Goal: Check status: Check status

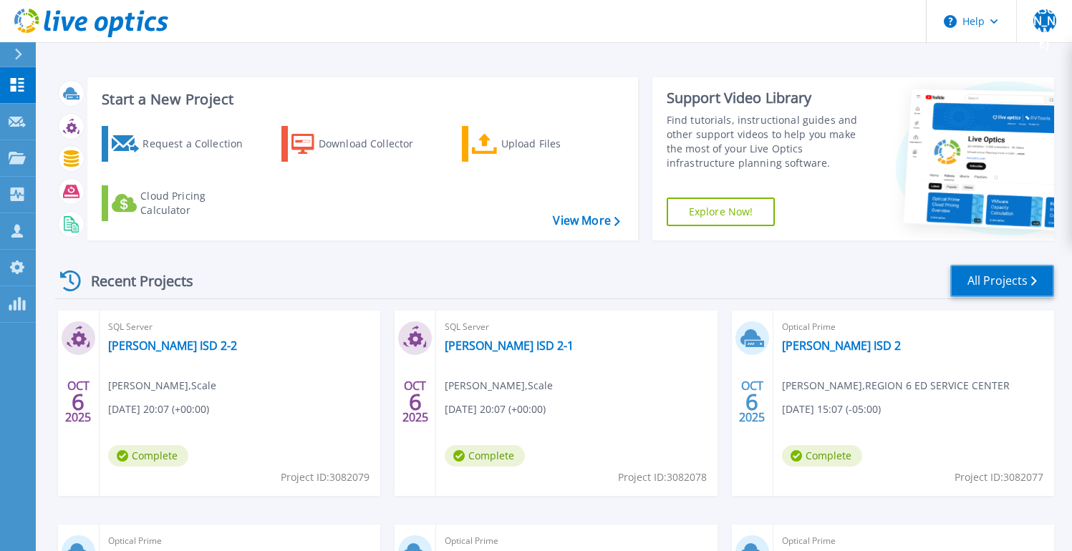
click at [994, 281] on link "All Projects" at bounding box center [1002, 281] width 104 height 32
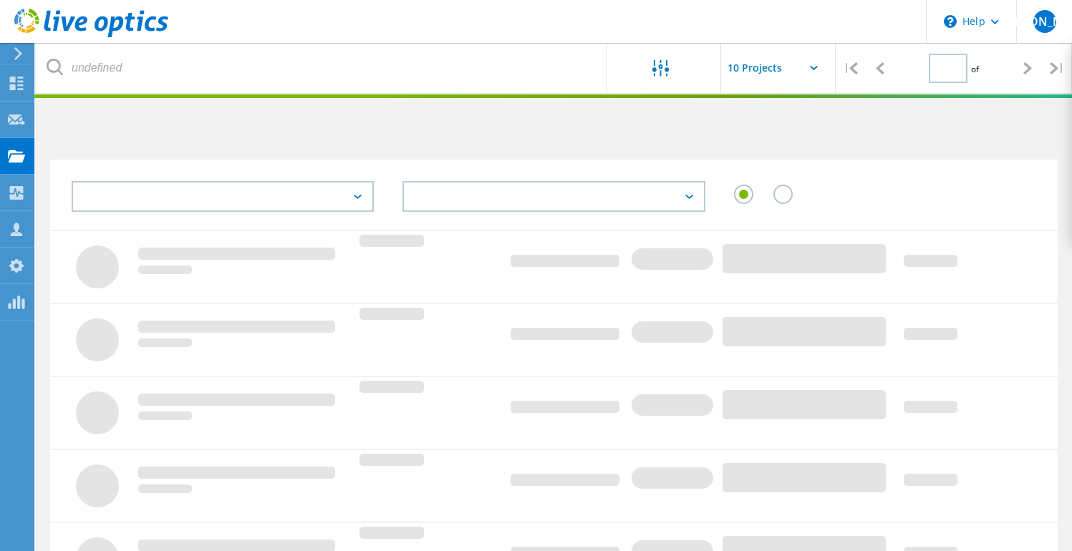
type input "2"
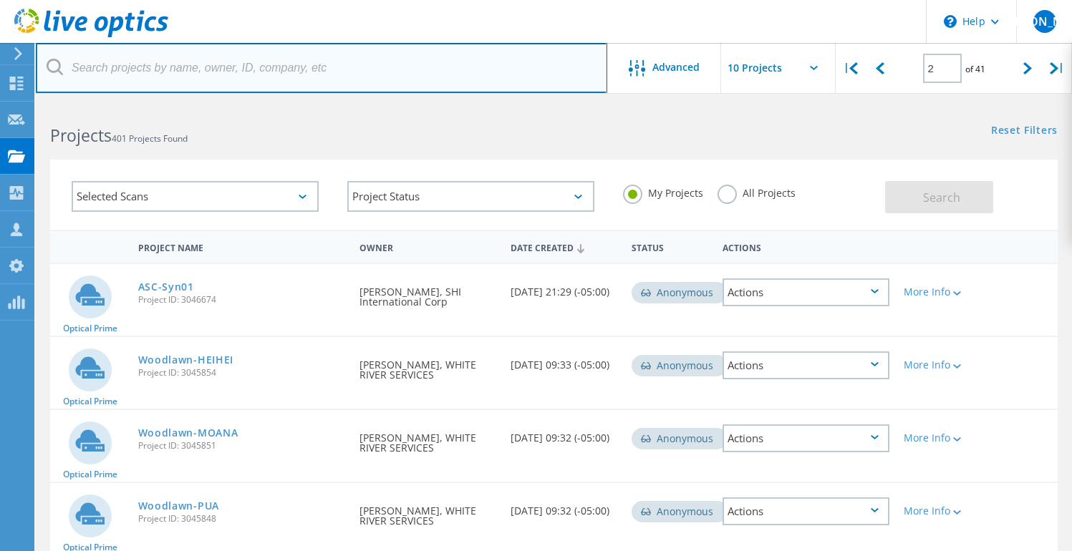
click at [337, 65] on input "text" at bounding box center [321, 68] width 571 height 50
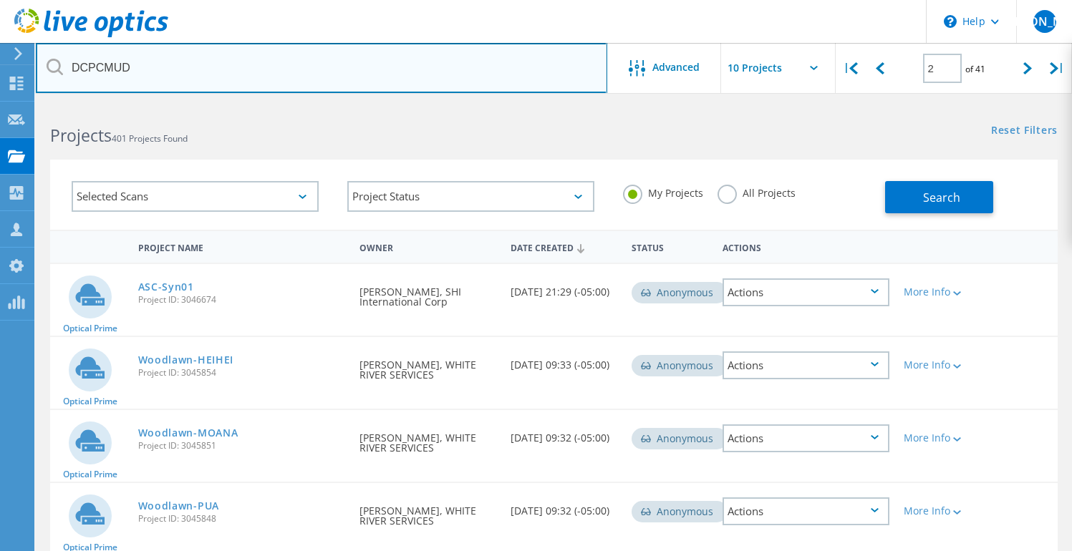
type input "DCPCMUD"
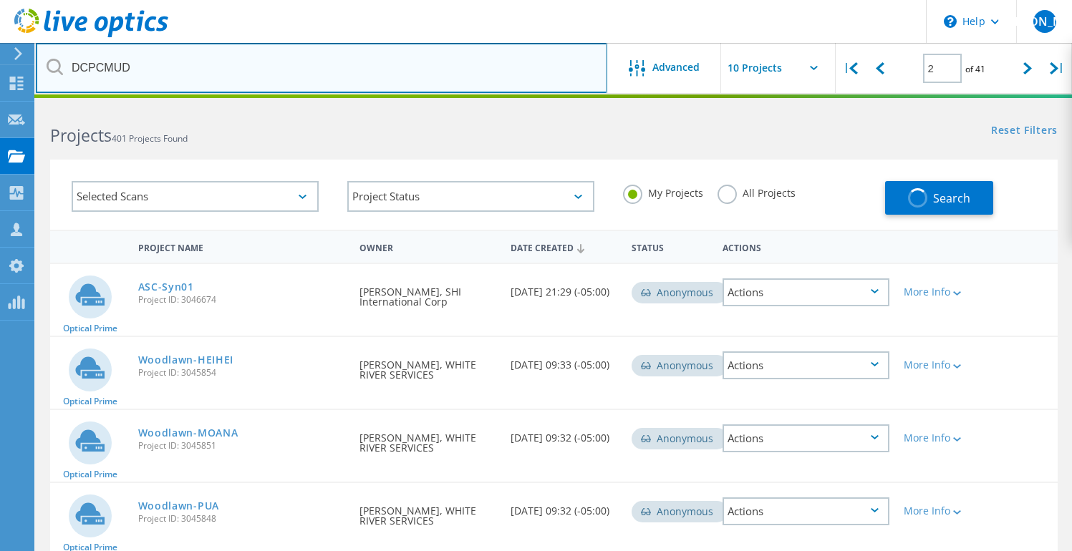
type input "1"
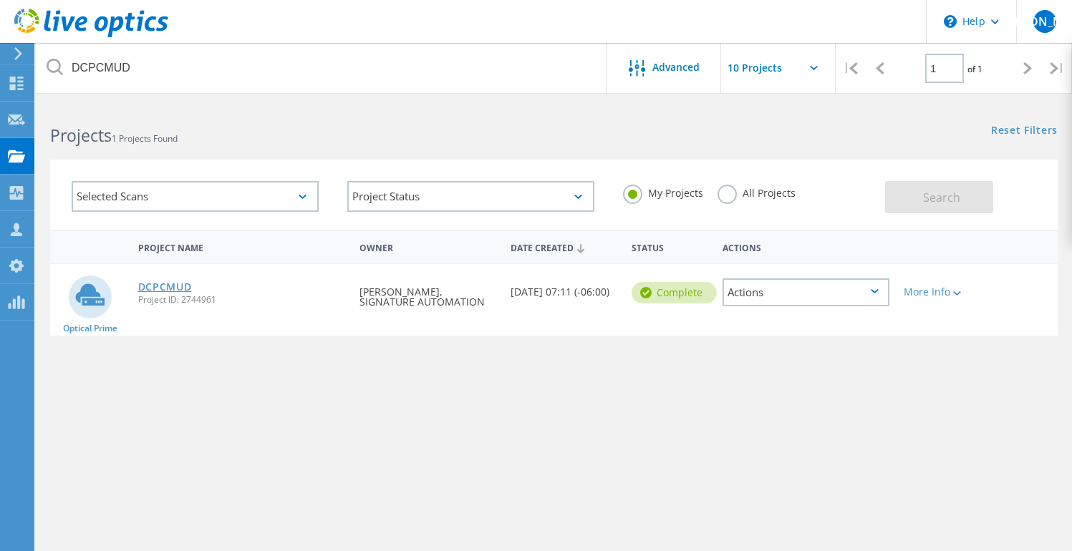
click at [178, 283] on link "DCPCMUD" at bounding box center [165, 287] width 54 height 10
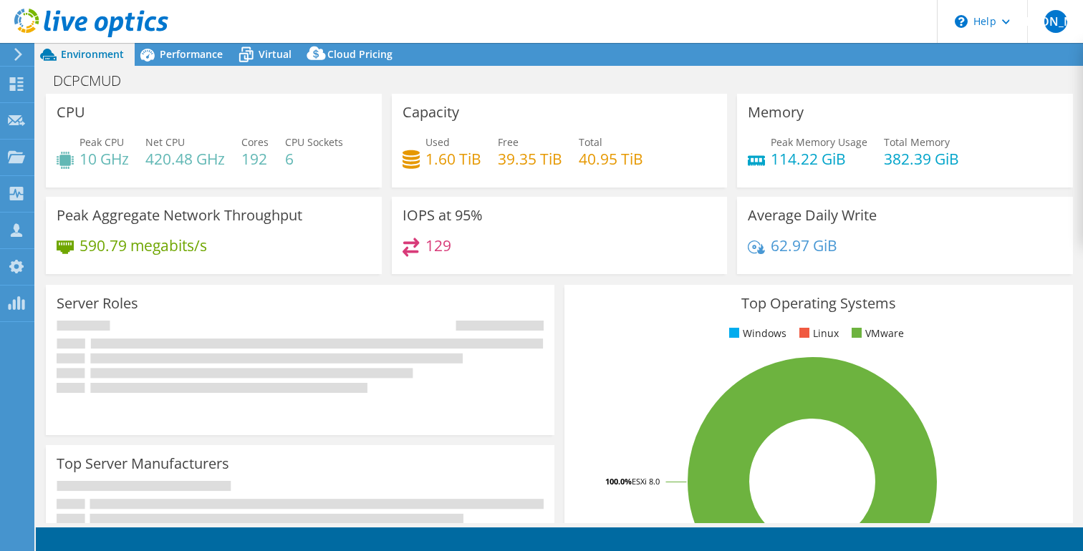
select select "USD"
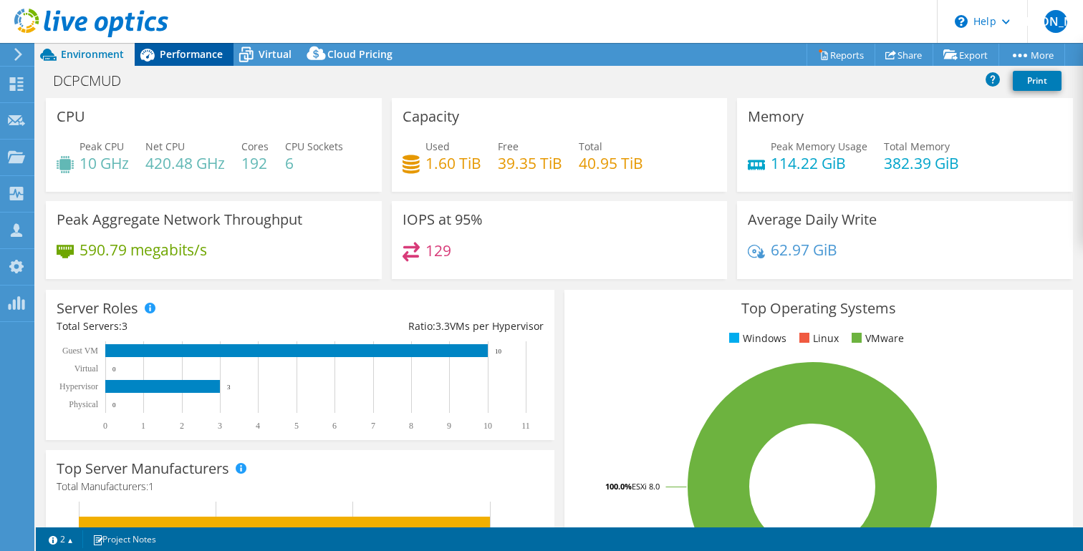
click at [174, 53] on span "Performance" at bounding box center [191, 54] width 63 height 14
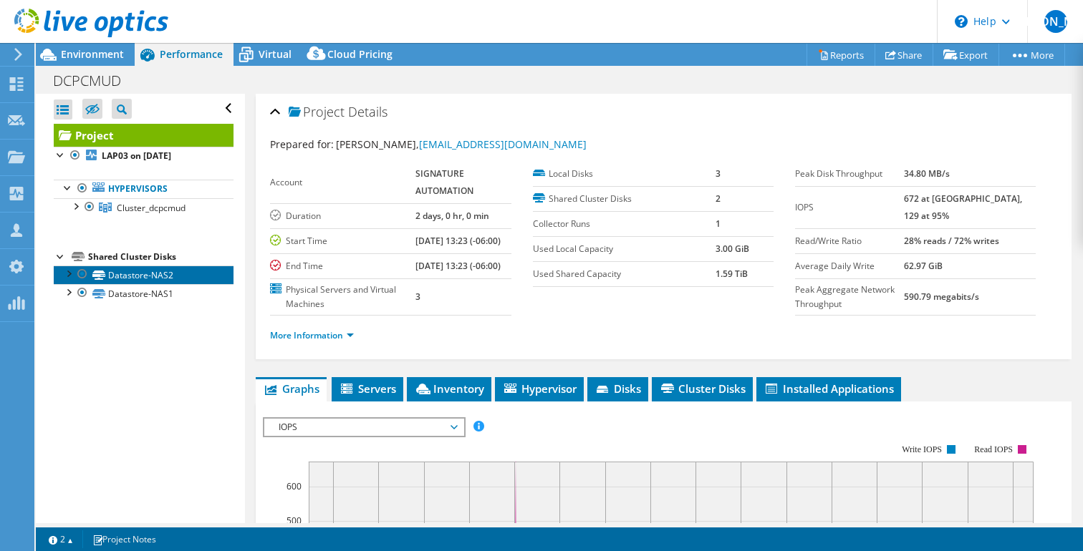
click at [127, 275] on link "Datastore-NAS2" at bounding box center [144, 275] width 180 height 19
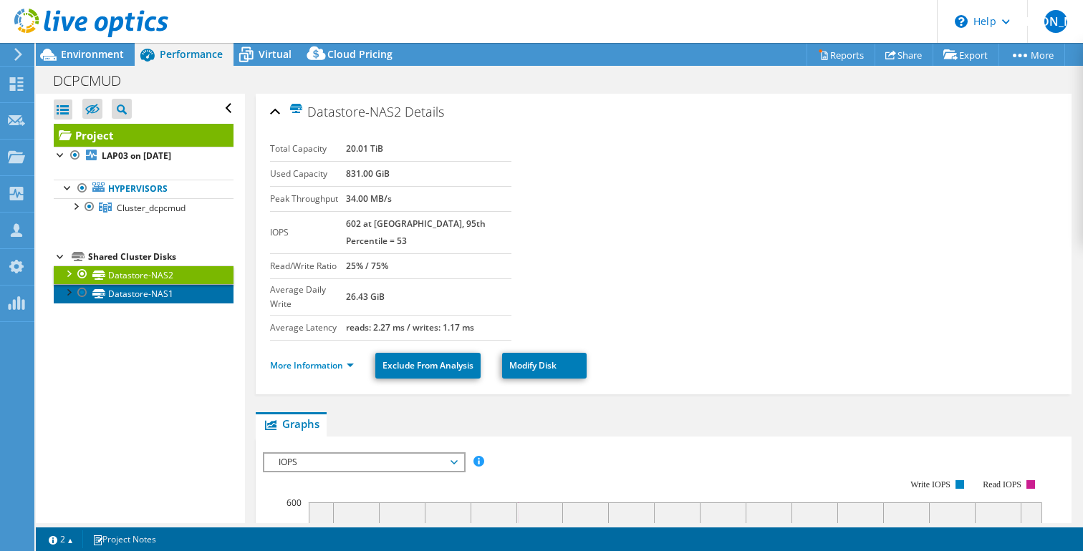
click at [127, 293] on link "Datastore-NAS1" at bounding box center [144, 293] width 180 height 19
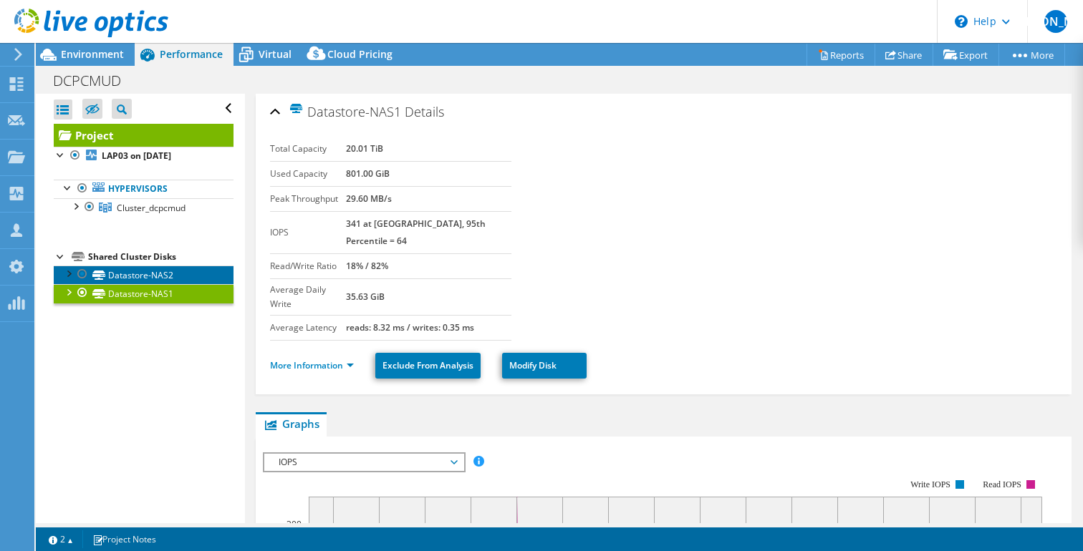
click at [135, 275] on link "Datastore-NAS2" at bounding box center [144, 275] width 180 height 19
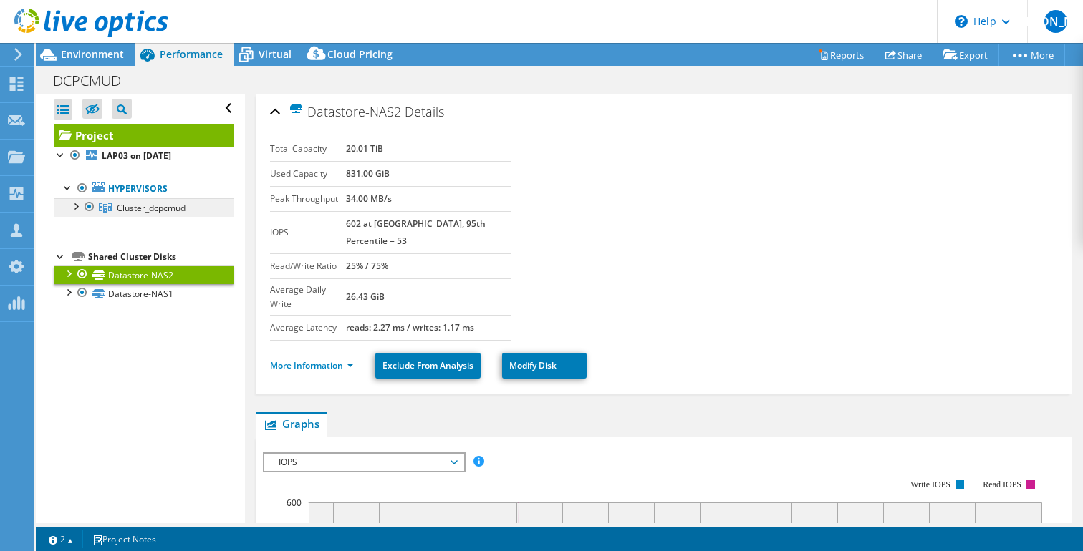
click at [145, 211] on span "Cluster_dcpcmud" at bounding box center [151, 208] width 69 height 12
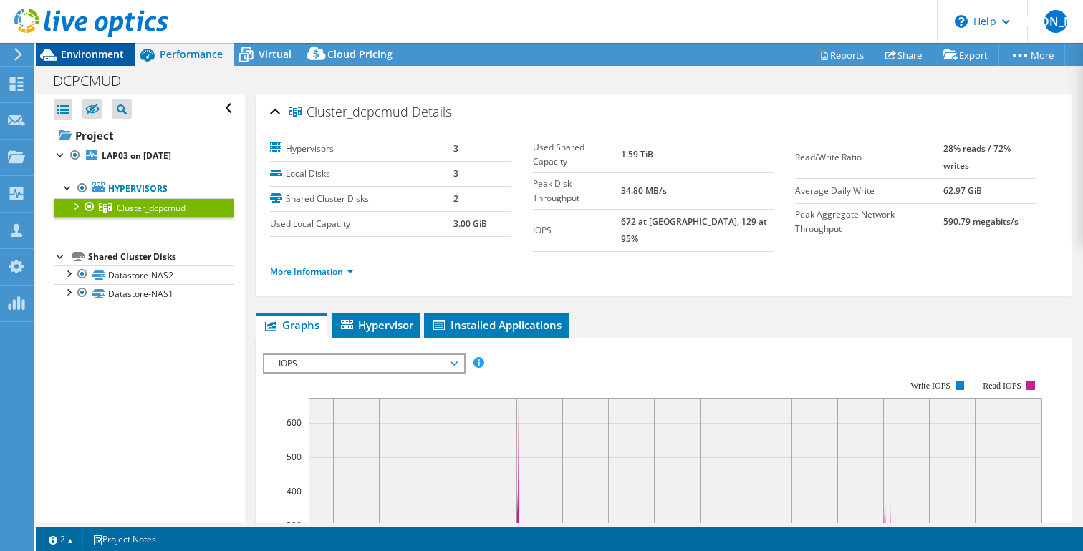
click at [64, 49] on span "Environment" at bounding box center [92, 54] width 63 height 14
